Goal: Information Seeking & Learning: Learn about a topic

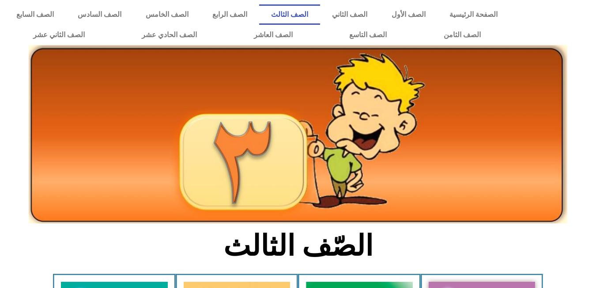
click at [596, 69] on div at bounding box center [298, 64] width 596 height 31
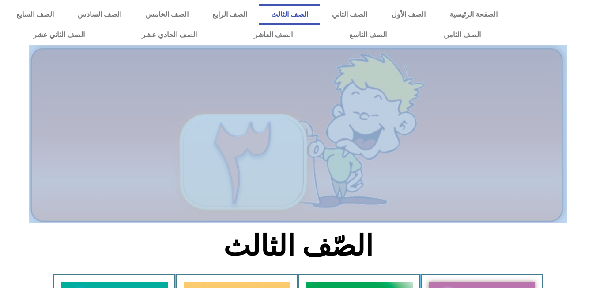
drag, startPoint x: 3, startPoint y: 78, endPoint x: -5, endPoint y: 77, distance: 7.6
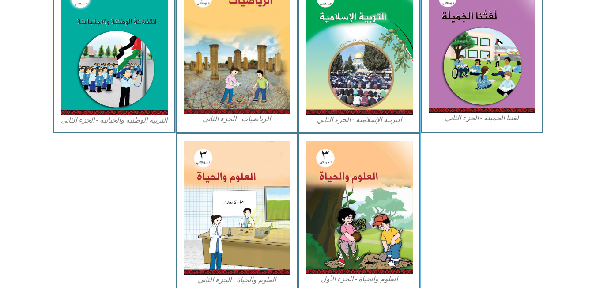
scroll to position [462, 0]
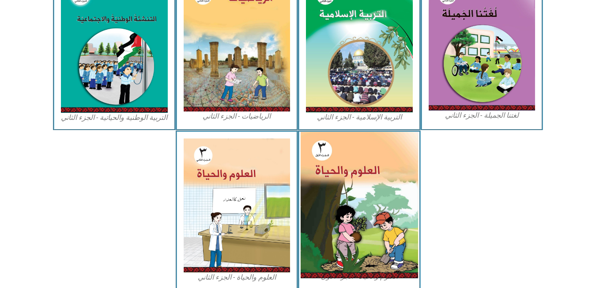
click at [382, 182] on img at bounding box center [360, 205] width 118 height 146
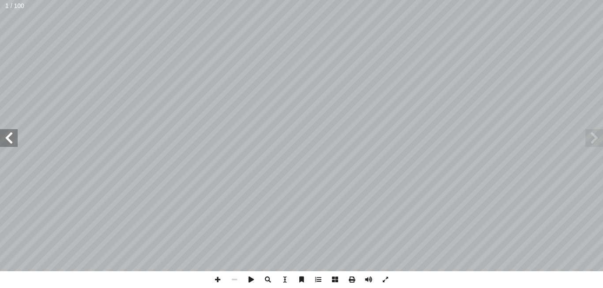
click at [5, 131] on span at bounding box center [9, 138] width 18 height 18
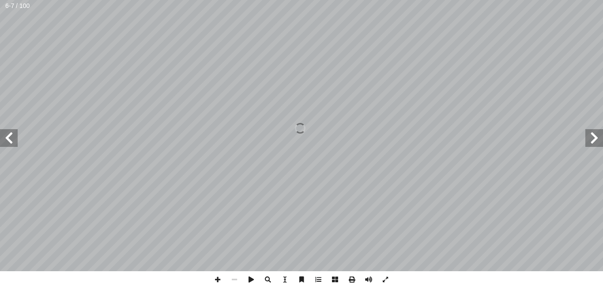
click at [5, 131] on span at bounding box center [9, 138] width 18 height 18
click at [592, 130] on span at bounding box center [595, 138] width 18 height 18
click at [319, 285] on span at bounding box center [318, 279] width 17 height 17
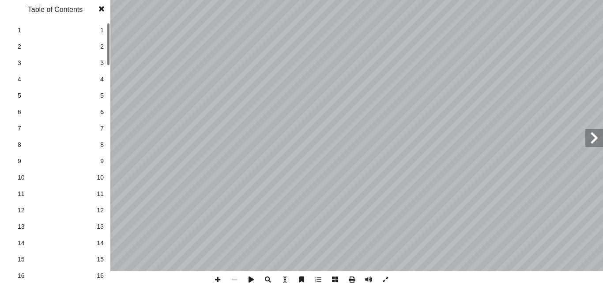
click at [95, 208] on link "12 12" at bounding box center [53, 210] width 99 height 16
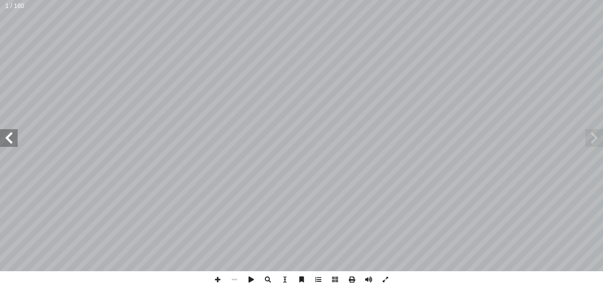
click at [11, 133] on span at bounding box center [9, 138] width 18 height 18
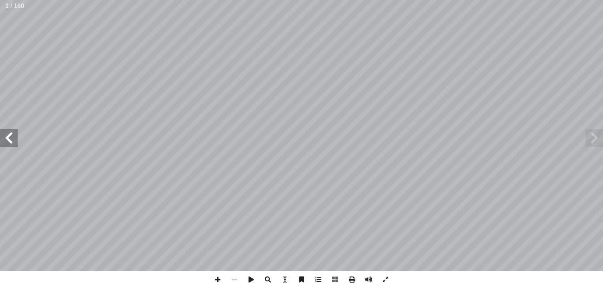
click at [11, 133] on span at bounding box center [9, 138] width 18 height 18
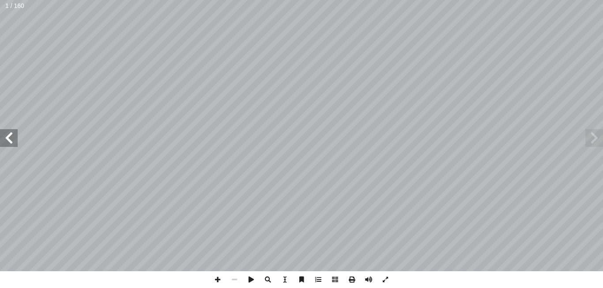
click at [11, 133] on span at bounding box center [9, 138] width 18 height 18
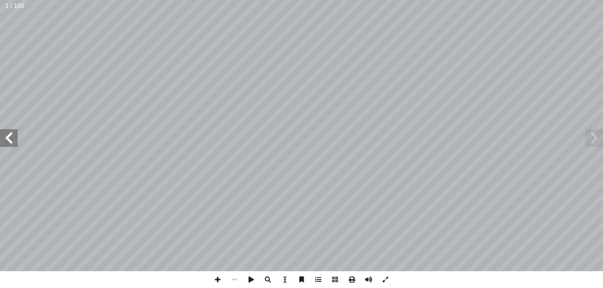
click at [11, 133] on span at bounding box center [9, 138] width 18 height 18
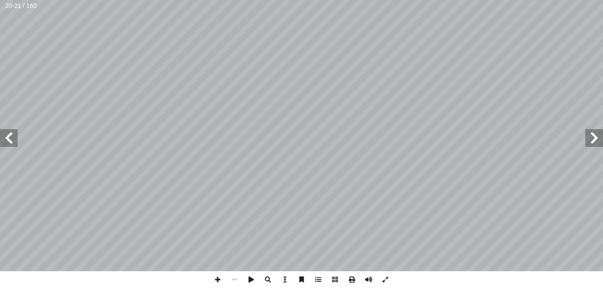
click at [11, 133] on span at bounding box center [9, 138] width 18 height 18
click at [218, 281] on span at bounding box center [217, 279] width 17 height 17
click at [232, 279] on span at bounding box center [234, 279] width 17 height 17
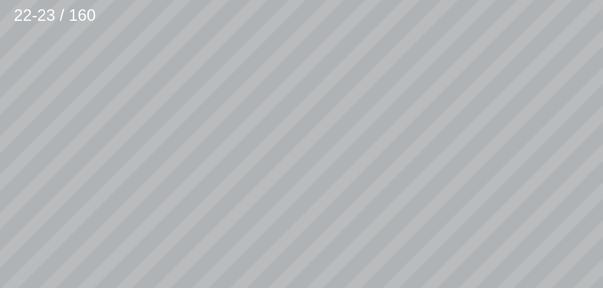
scroll to position [86, -125]
